Goal: Check status: Check status

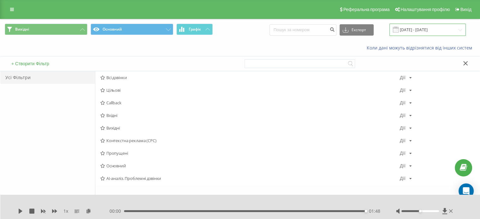
click at [420, 26] on input "[DATE] - [DATE]" at bounding box center [427, 30] width 76 height 12
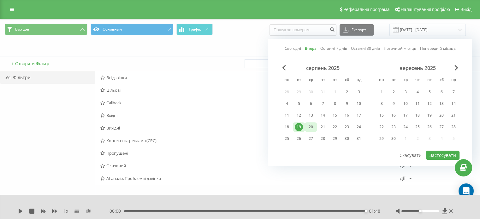
click at [314, 125] on div "20" at bounding box center [311, 127] width 8 height 8
click at [447, 155] on button "Застосувати" at bounding box center [442, 155] width 33 height 9
type input "[DATE] - [DATE]"
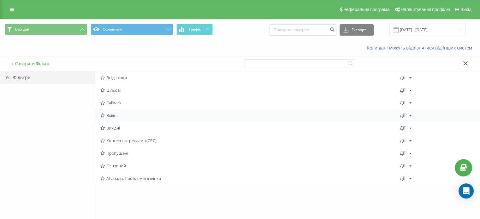
click at [110, 113] on span "Вхідні" at bounding box center [249, 115] width 299 height 4
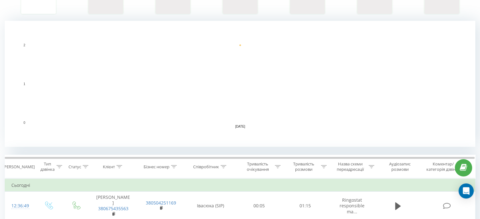
scroll to position [158, 0]
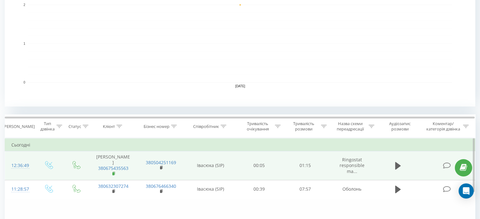
click at [112, 173] on rect at bounding box center [113, 174] width 2 height 3
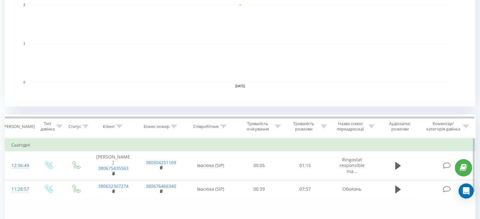
drag, startPoint x: 114, startPoint y: 168, endPoint x: 97, endPoint y: 147, distance: 27.3
click at [114, 173] on rect at bounding box center [113, 174] width 2 height 3
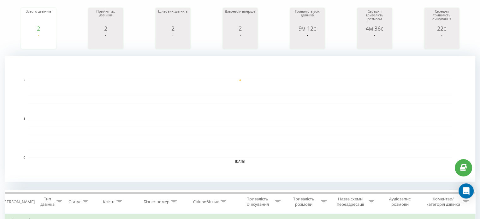
scroll to position [0, 0]
